Goal: Check status: Check status

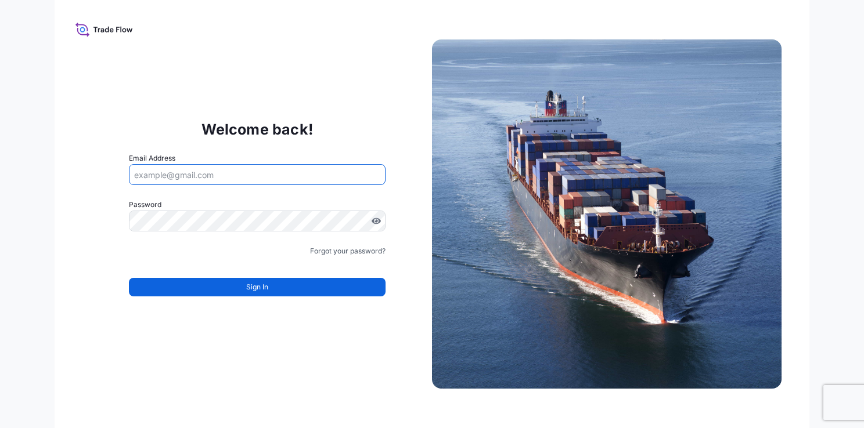
click at [282, 175] on input "Email Address" at bounding box center [257, 174] width 257 height 21
type input "[EMAIL_ADDRESS][DOMAIN_NAME]"
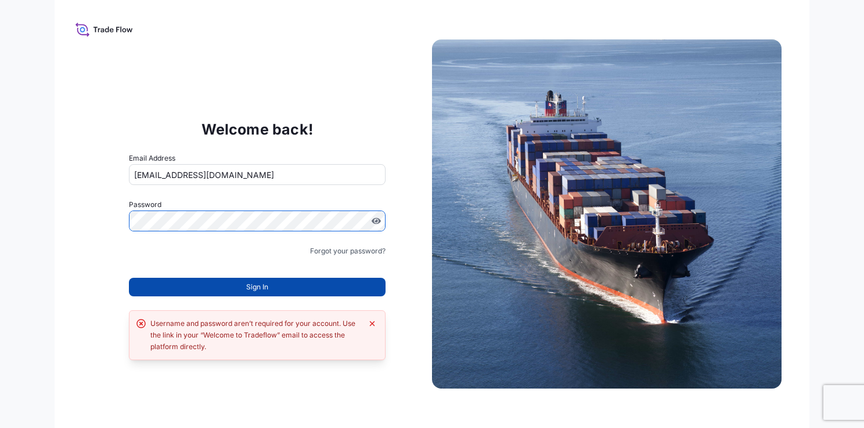
click at [252, 287] on span "Sign In" at bounding box center [257, 287] width 22 height 12
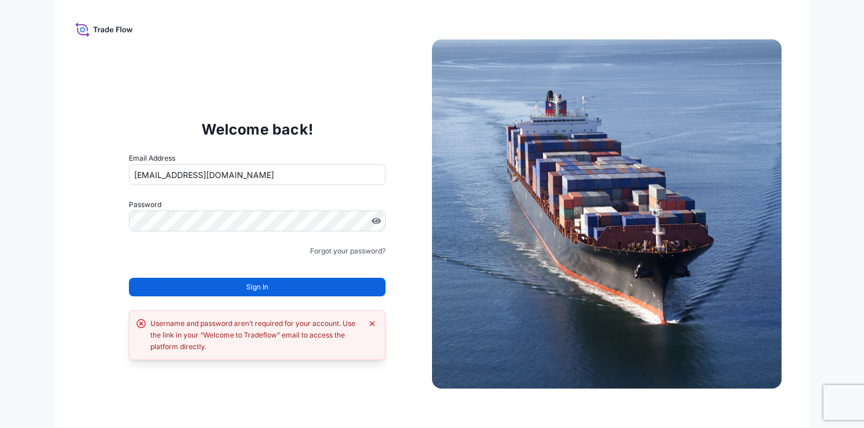
click at [252, 287] on span "Sign In" at bounding box center [257, 287] width 22 height 12
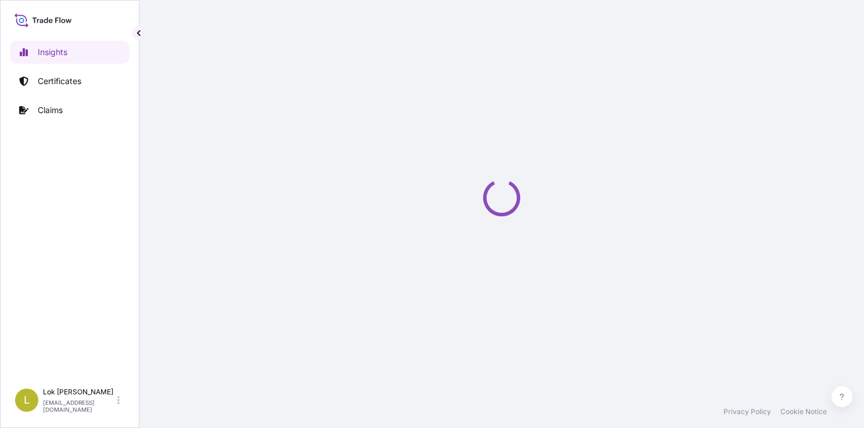
select select "2025"
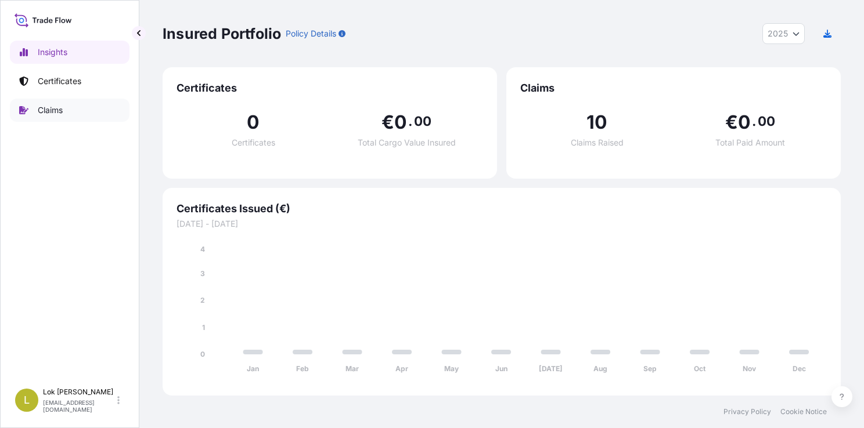
click at [80, 113] on link "Claims" at bounding box center [70, 110] width 120 height 23
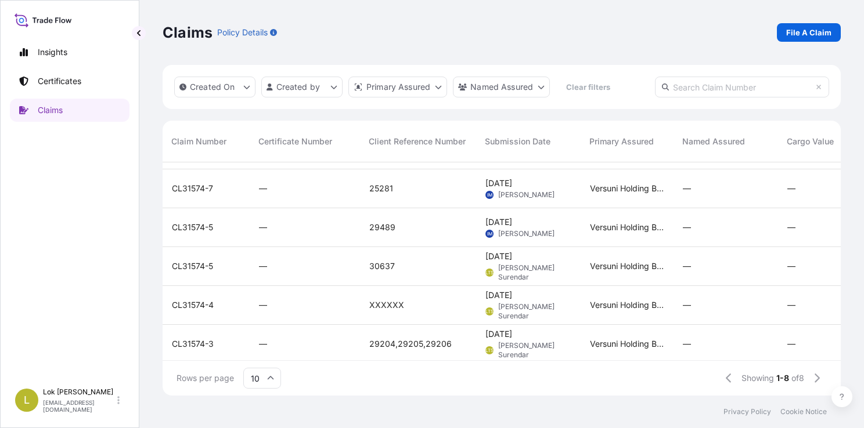
scroll to position [71, 0]
click at [423, 278] on div "30637" at bounding box center [418, 266] width 116 height 39
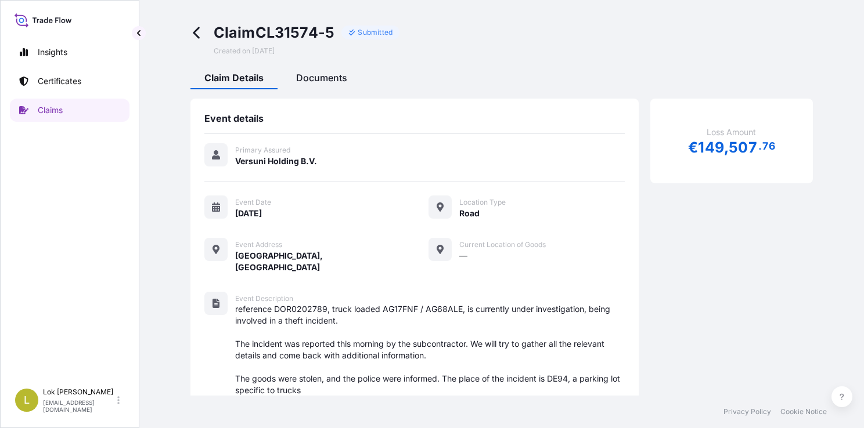
click at [316, 80] on span "Documents" at bounding box center [321, 78] width 51 height 12
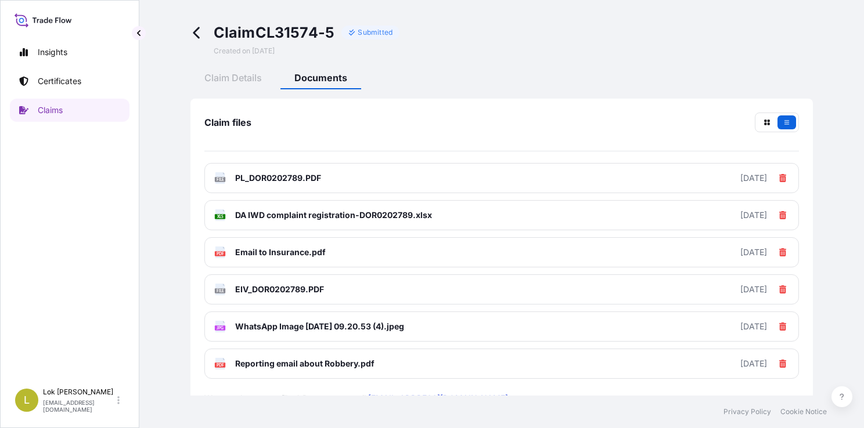
click at [200, 39] on span at bounding box center [199, 39] width 19 height 33
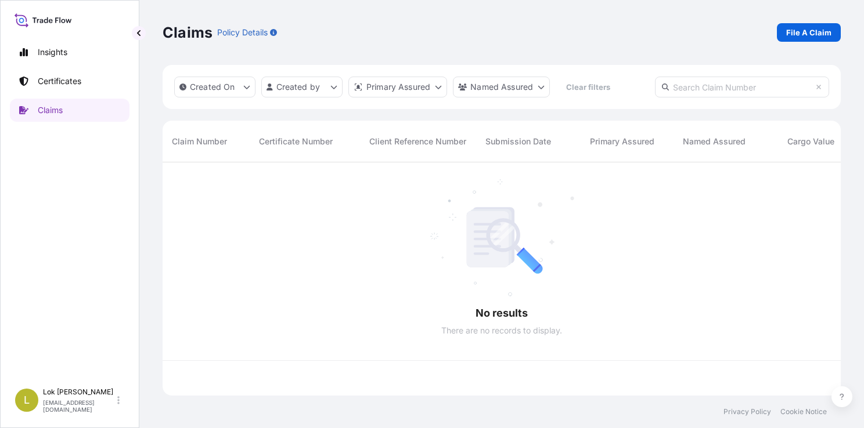
scroll to position [231, 669]
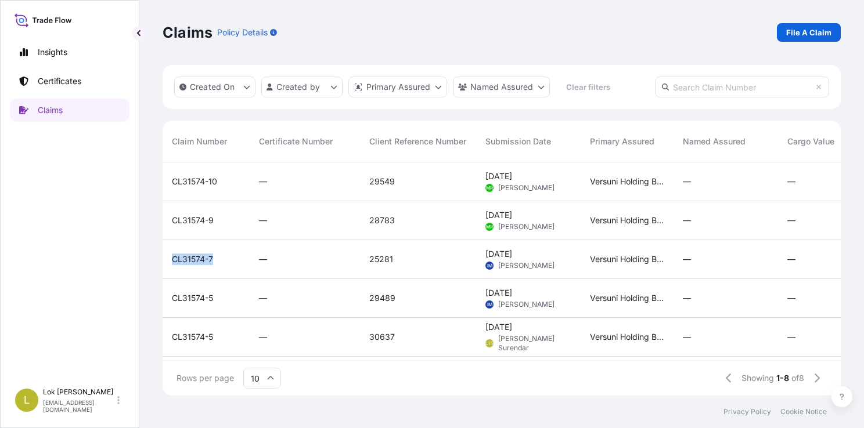
drag, startPoint x: 172, startPoint y: 259, endPoint x: 212, endPoint y: 261, distance: 40.6
click at [212, 261] on span "CL31574-7" at bounding box center [192, 260] width 41 height 12
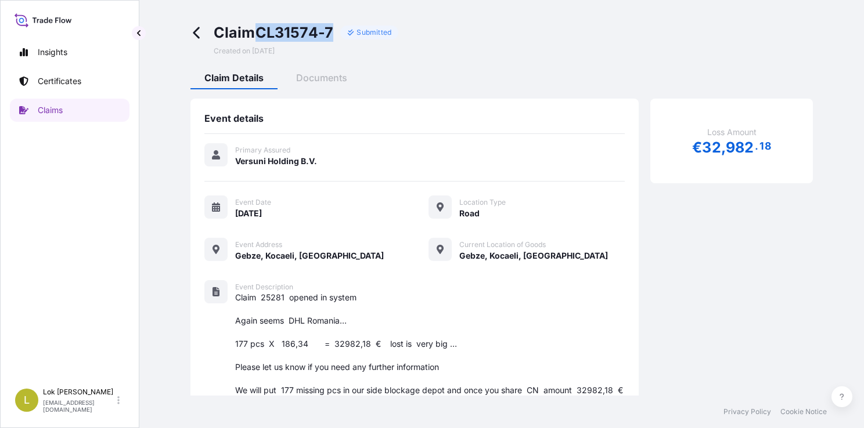
drag, startPoint x: 258, startPoint y: 35, endPoint x: 332, endPoint y: 37, distance: 74.3
click at [332, 37] on span "Claim CL31574-7" at bounding box center [274, 32] width 120 height 19
copy span "CL31574-7"
click at [198, 38] on icon at bounding box center [196, 33] width 6 height 12
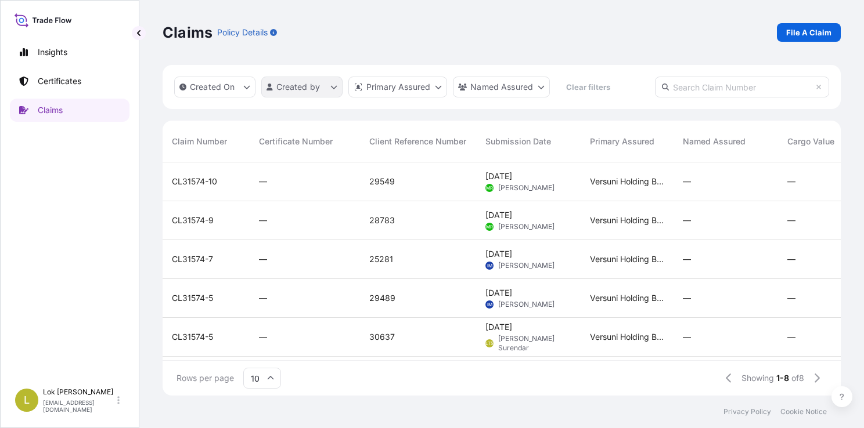
click at [341, 92] on html "Insights Certificates Claims L Lok Thilak Surendar ext_lok.thilaksurendar@versu…" at bounding box center [432, 214] width 864 height 428
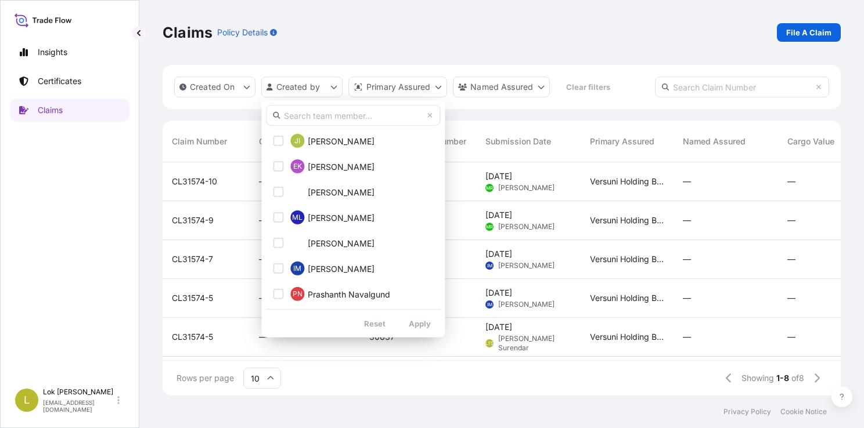
scroll to position [332, 0]
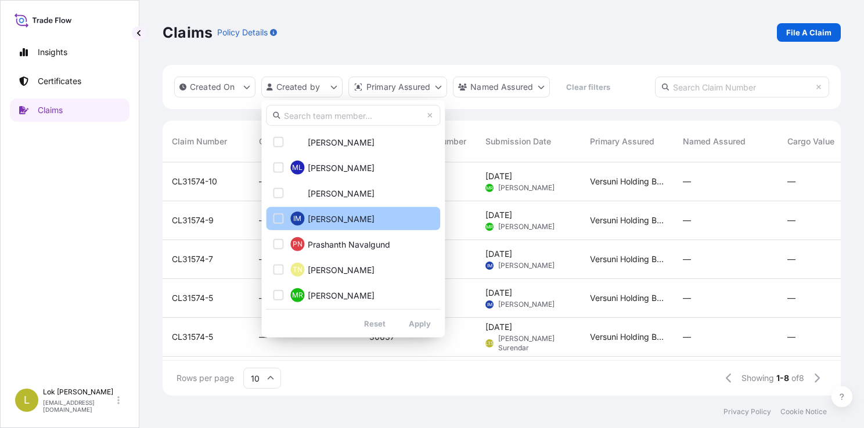
click at [279, 217] on div "Select Option" at bounding box center [278, 219] width 10 height 10
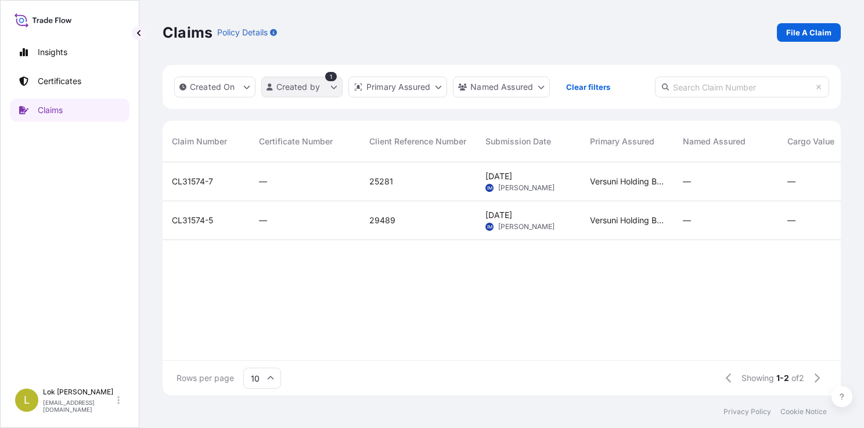
click at [335, 89] on html "Insights Certificates Claims L Lok Thilak Surendar ext_lok.thilaksurendar@versu…" at bounding box center [432, 214] width 864 height 428
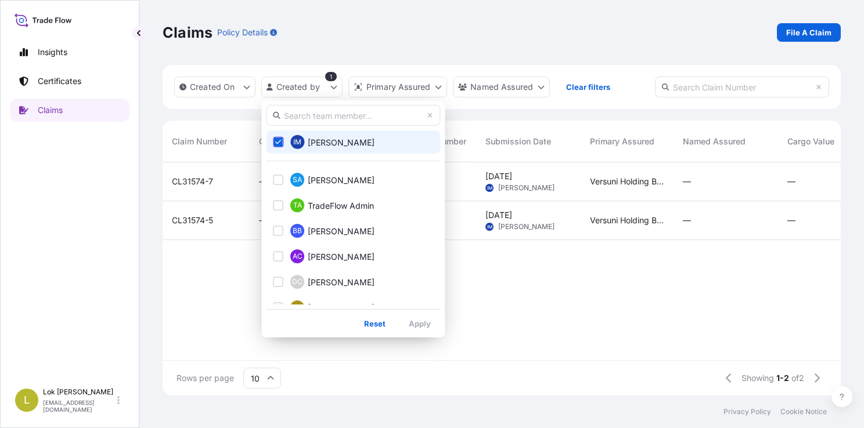
click at [279, 146] on div "Select Option" at bounding box center [278, 142] width 10 height 10
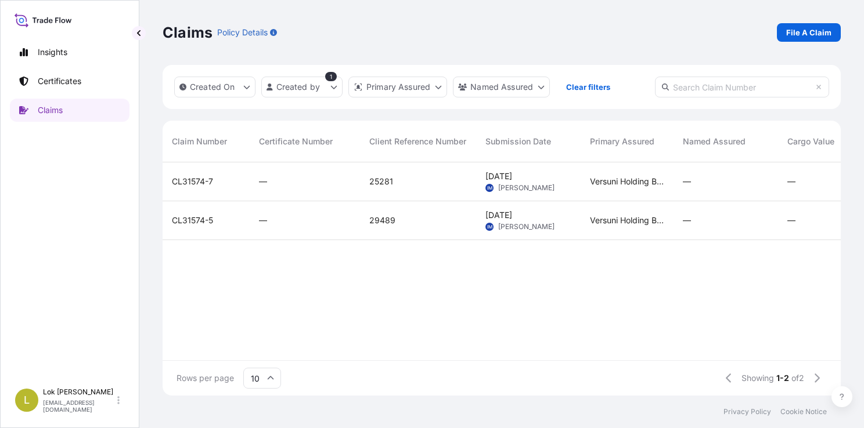
click at [517, 275] on html "Insights Certificates Claims L Lok Thilak Surendar ext_lok.thilaksurendar@versu…" at bounding box center [432, 214] width 864 height 428
click at [710, 88] on input "text" at bounding box center [742, 87] width 174 height 21
type input "26616"
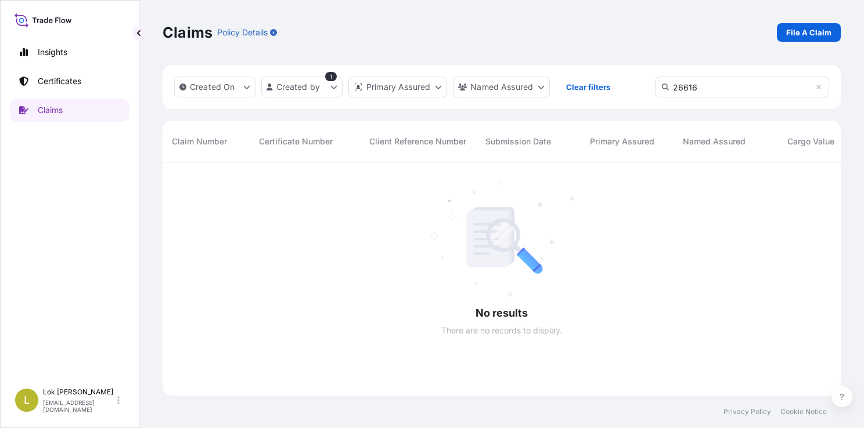
scroll to position [266, 669]
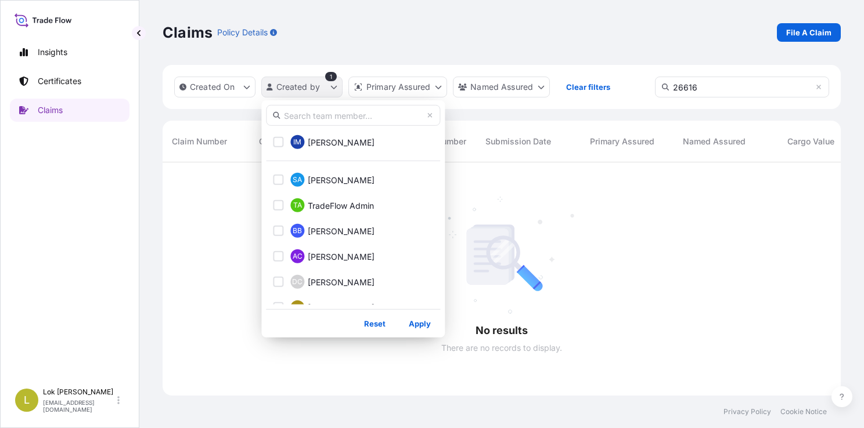
click at [328, 91] on html "Insights Certificates Claims L Lok Thilak Surendar ext_lok.thilaksurendar@versu…" at bounding box center [432, 214] width 864 height 428
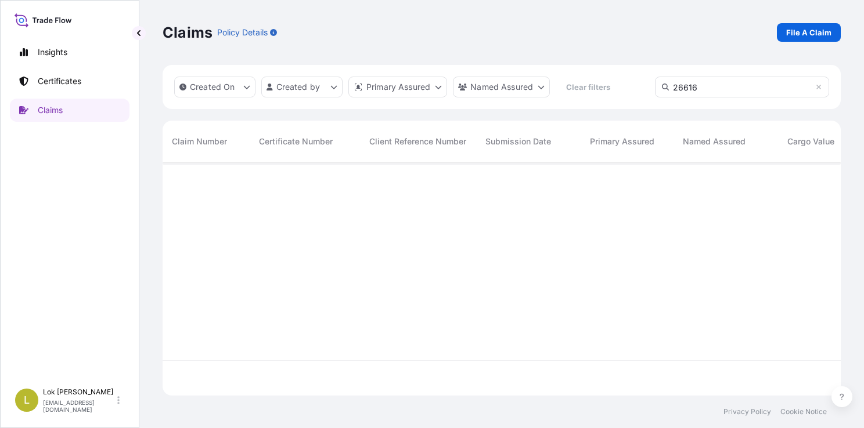
scroll to position [266, 669]
click at [716, 89] on input "26616" at bounding box center [742, 87] width 174 height 21
click at [429, 213] on div at bounding box center [668, 279] width 1010 height 233
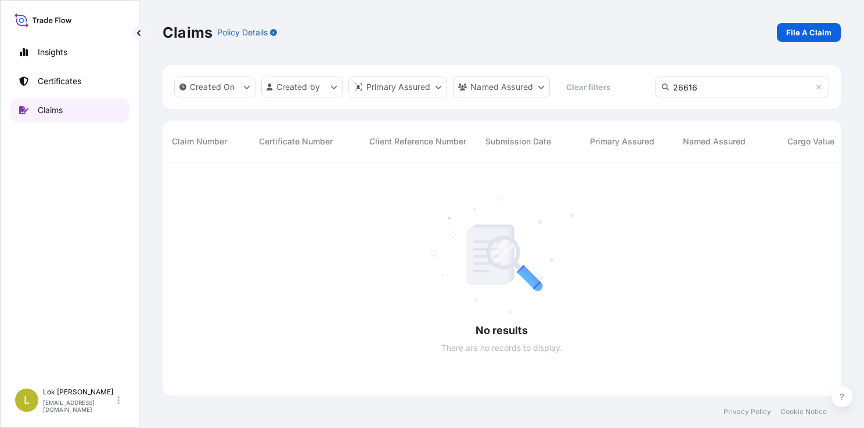
click at [63, 113] on p "Claims" at bounding box center [50, 110] width 25 height 12
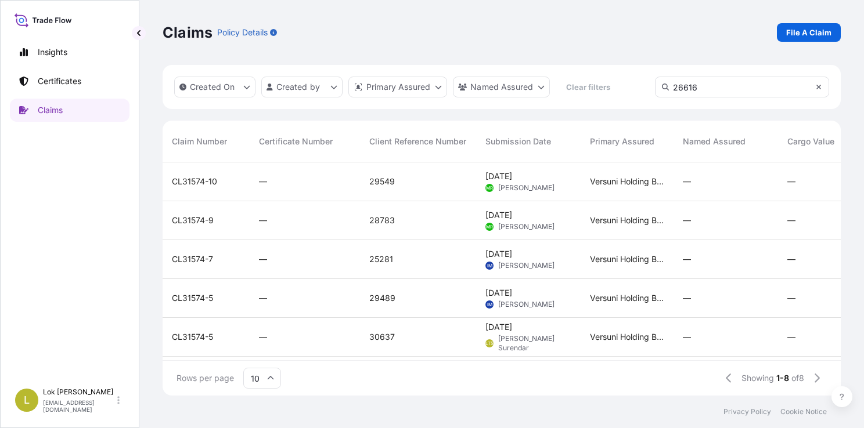
click at [818, 86] on icon at bounding box center [818, 87] width 5 height 5
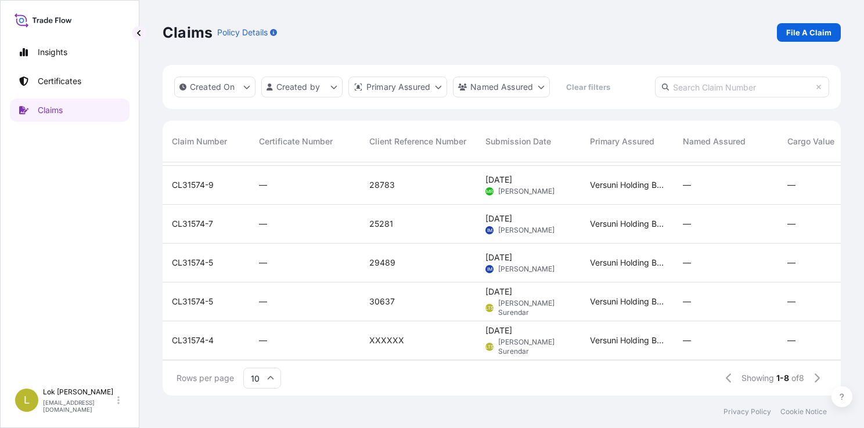
scroll to position [0, 0]
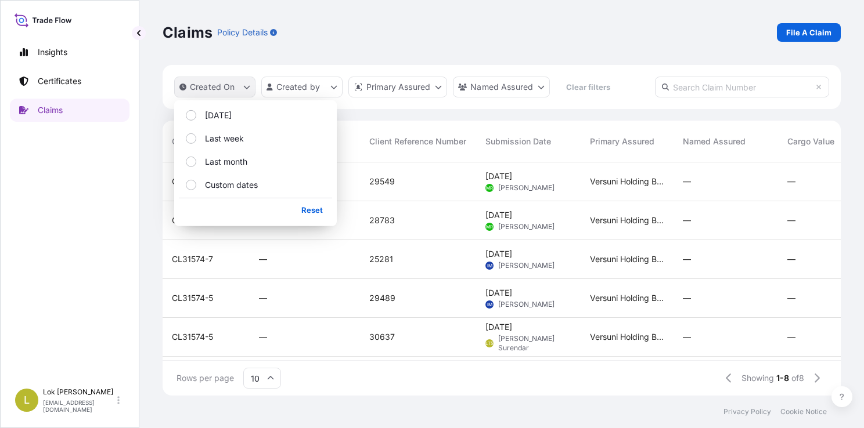
click at [247, 87] on icon "createdOn Filter options" at bounding box center [246, 87] width 7 height 7
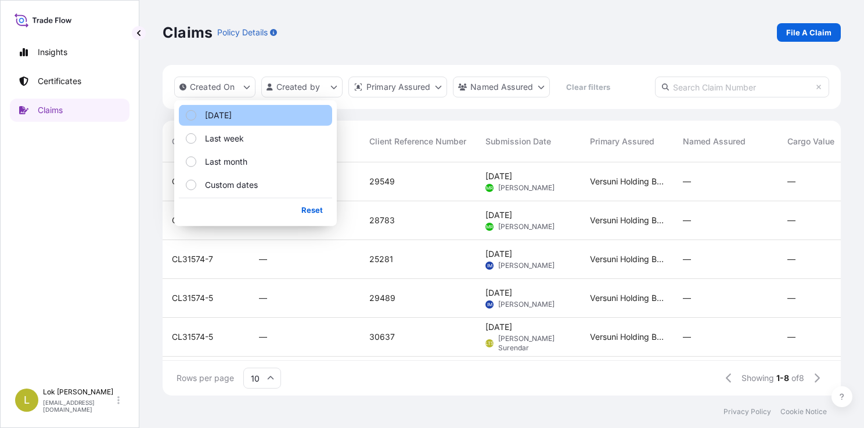
click at [229, 117] on button "Today" at bounding box center [255, 115] width 153 height 21
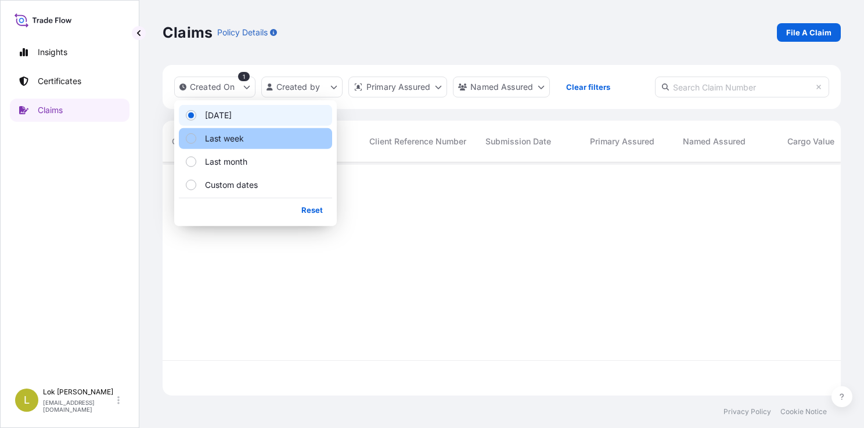
scroll to position [9, 9]
click at [236, 138] on p "Last week" at bounding box center [224, 139] width 39 height 12
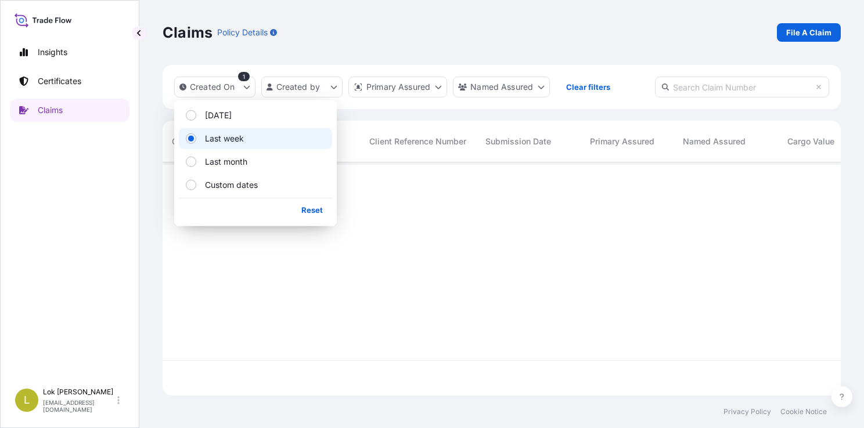
scroll to position [9, 9]
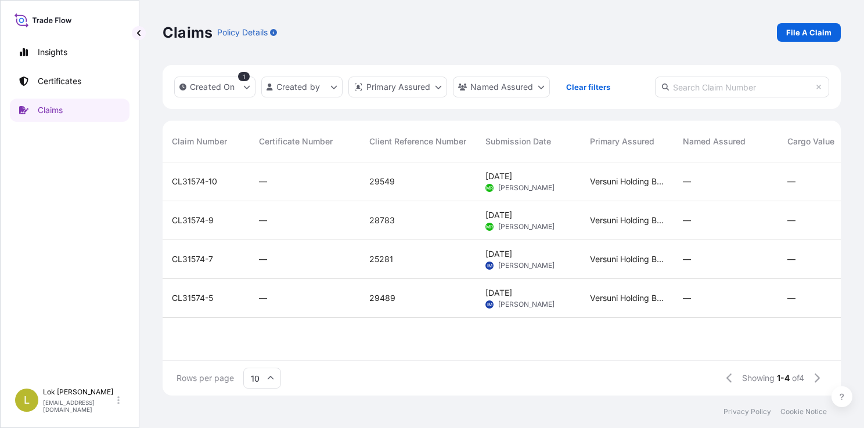
click at [330, 334] on div "CL31574-10 — 29549 Aug 14, 2025 MR Murali Ramu Versuni Holding B.V. — — — — Sub…" at bounding box center [668, 262] width 1010 height 198
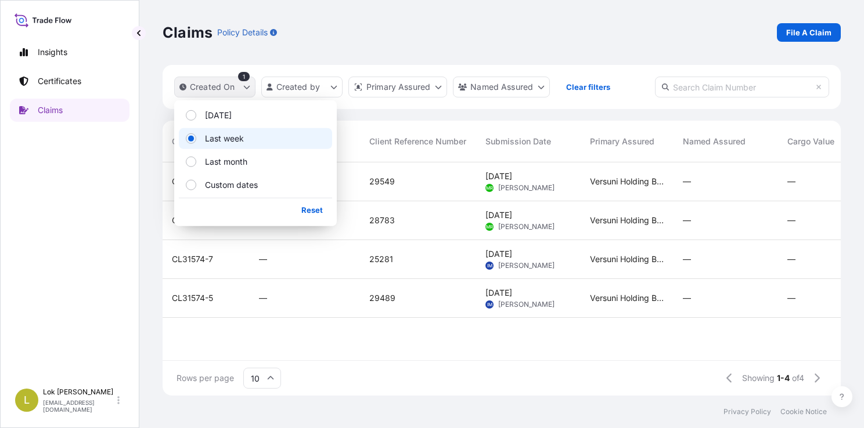
click at [244, 85] on icon "createdOn Filter options" at bounding box center [246, 87] width 7 height 7
click at [316, 208] on p "Reset" at bounding box center [311, 210] width 21 height 12
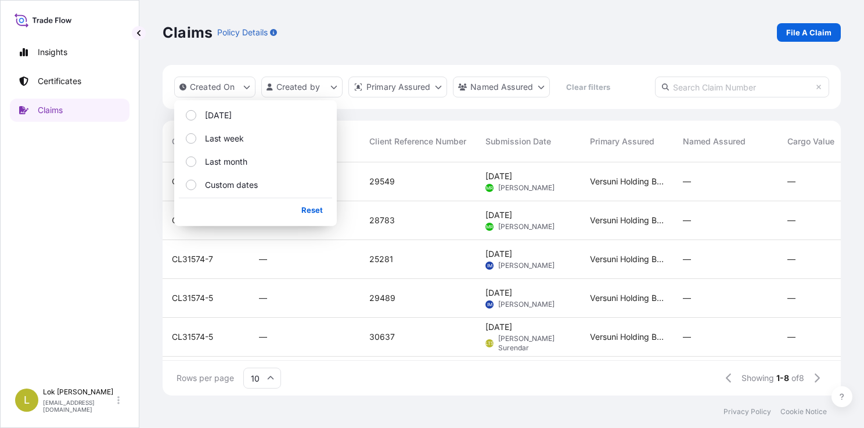
click at [49, 290] on div "Insights Certificates Claims" at bounding box center [70, 206] width 120 height 352
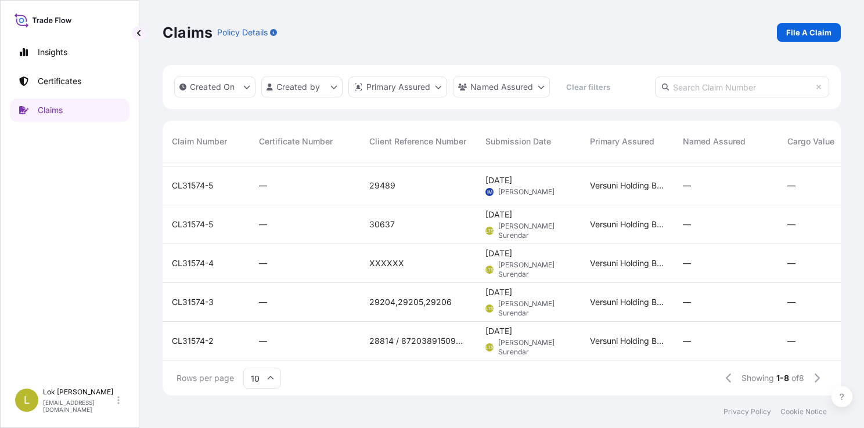
click at [79, 254] on div "Insights Certificates Claims" at bounding box center [70, 206] width 120 height 352
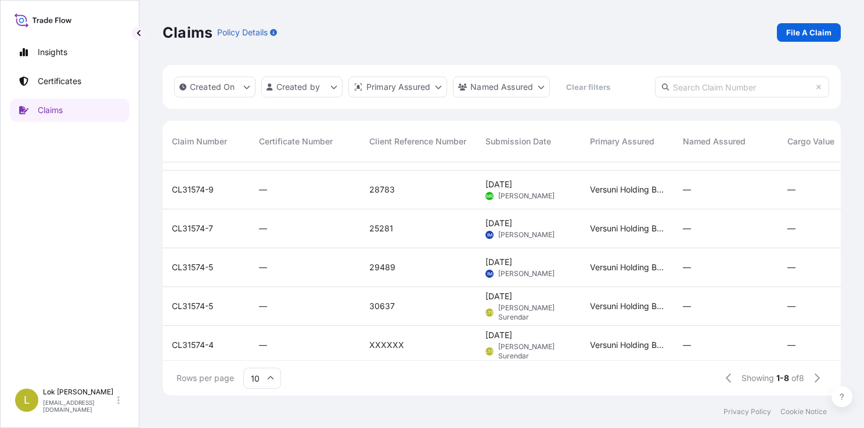
scroll to position [0, 0]
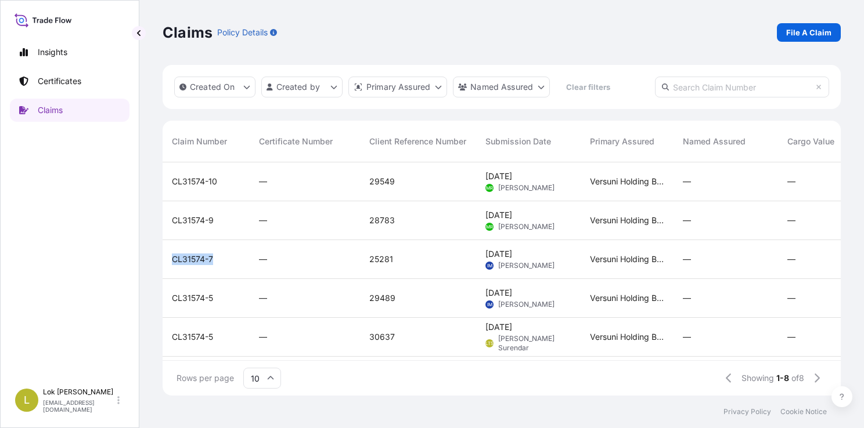
drag, startPoint x: 169, startPoint y: 261, endPoint x: 212, endPoint y: 259, distance: 43.0
click at [212, 259] on div "CL31574-7" at bounding box center [206, 259] width 87 height 39
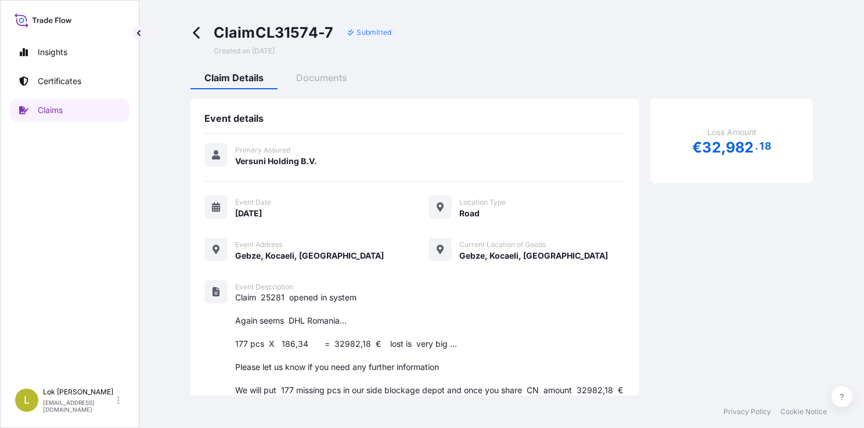
click at [196, 31] on icon at bounding box center [196, 32] width 13 height 13
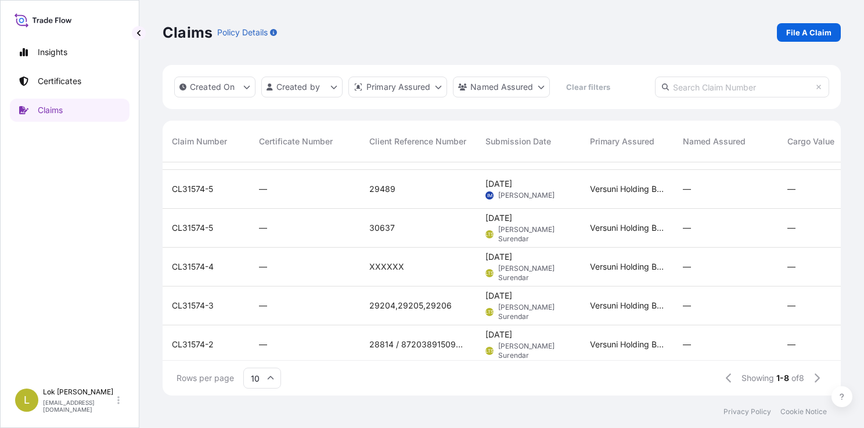
scroll to position [121, 0]
